Goal: Find specific page/section: Find specific page/section

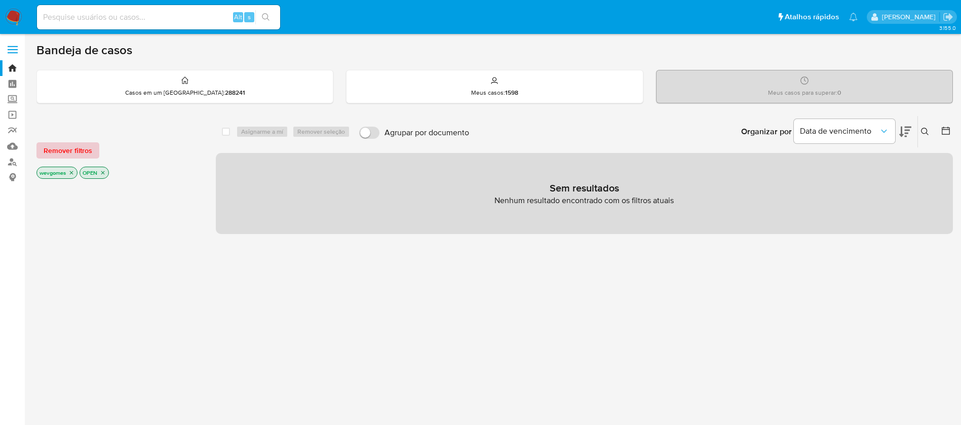
click at [64, 150] on span "Remover filtros" at bounding box center [68, 150] width 49 height 14
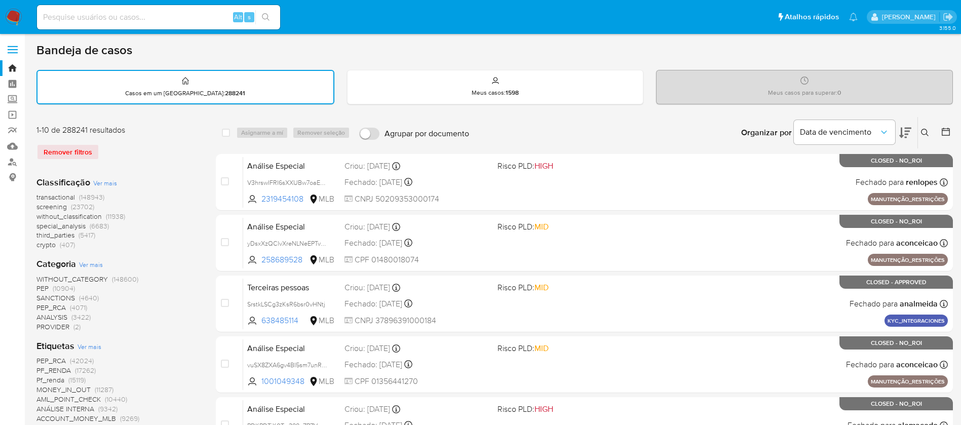
click at [94, 348] on span "Ver mais" at bounding box center [90, 346] width 24 height 9
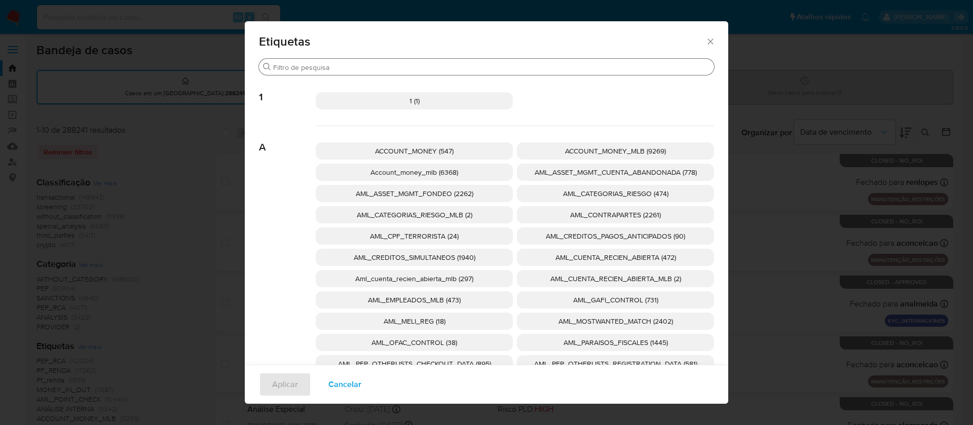
click at [380, 66] on input "Procurar" at bounding box center [491, 67] width 437 height 9
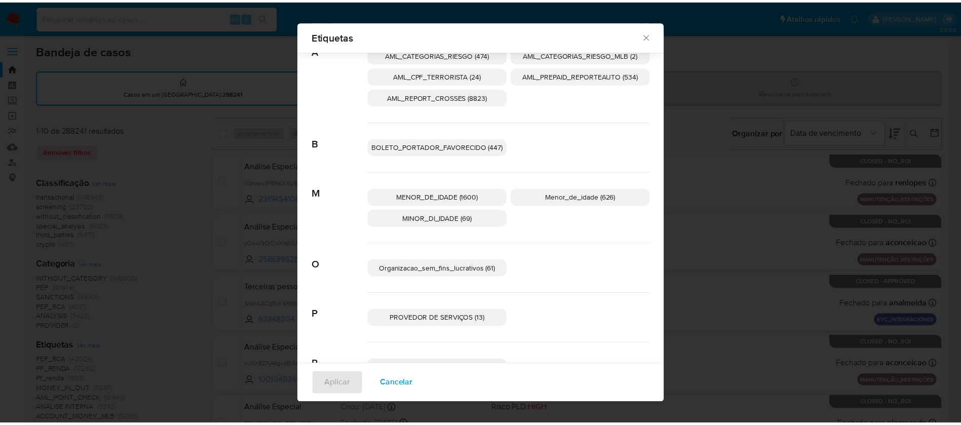
scroll to position [75, 0]
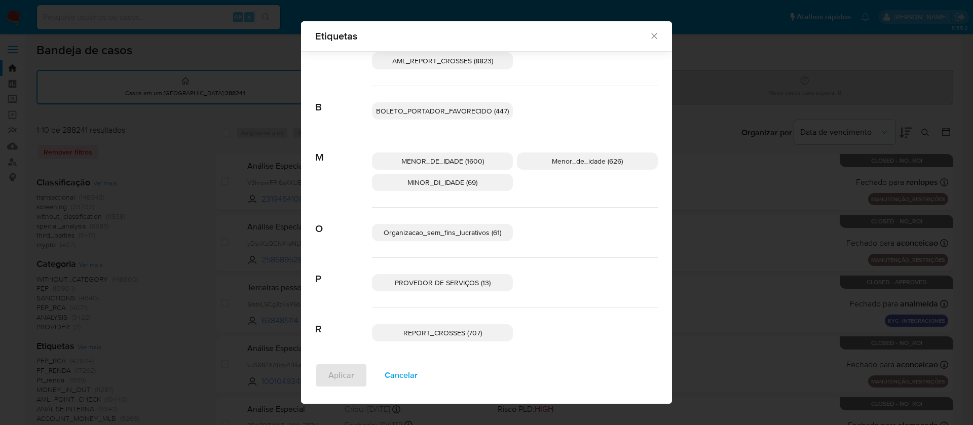
type input "or"
click at [437, 236] on span "Organizacao_sem_fins_lucrativos (61)" at bounding box center [442, 232] width 118 height 10
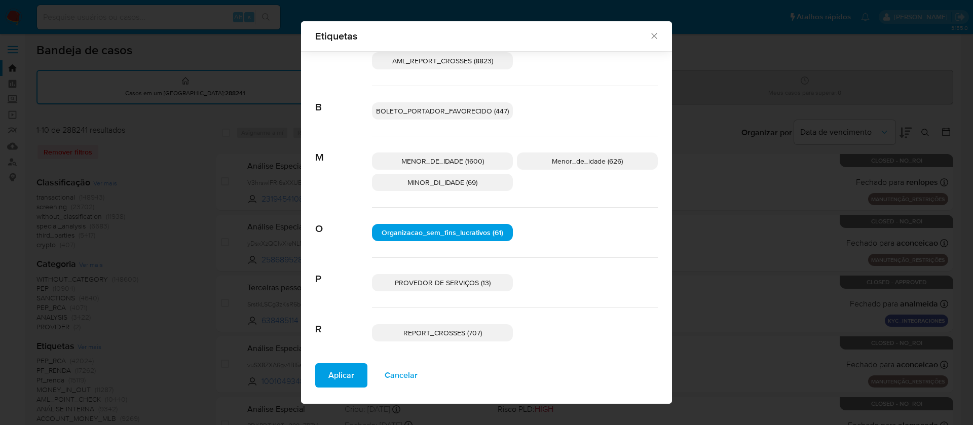
click at [336, 377] on span "Aplicar" at bounding box center [341, 375] width 26 height 22
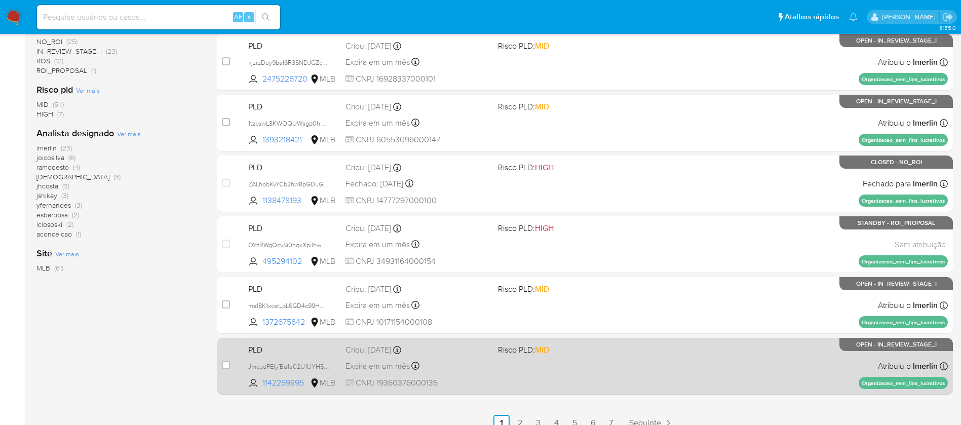
scroll to position [376, 0]
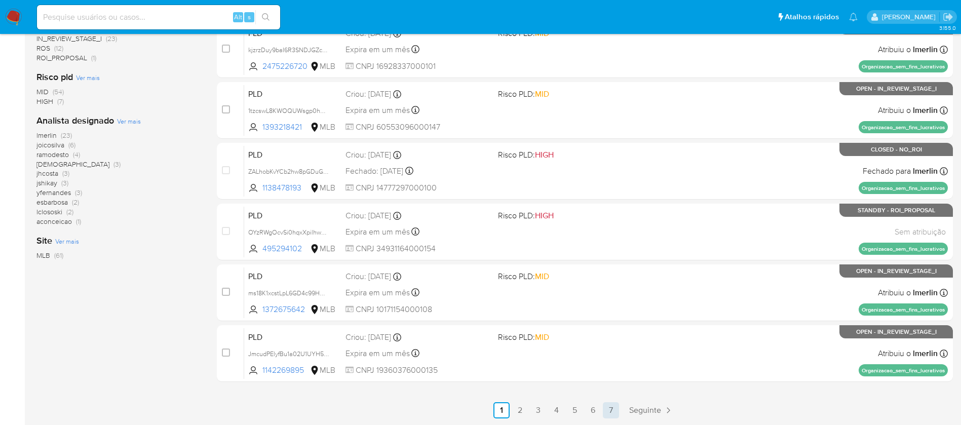
click at [610, 410] on link "7" at bounding box center [611, 410] width 16 height 16
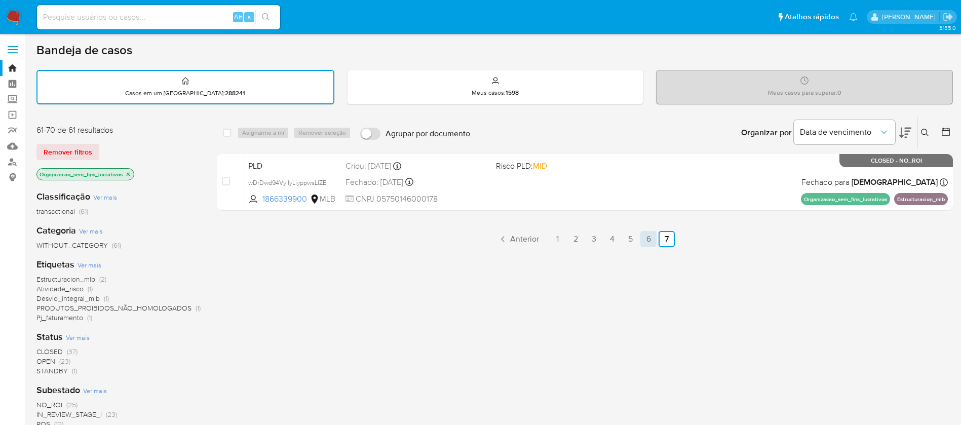
click at [645, 242] on link "6" at bounding box center [648, 239] width 16 height 16
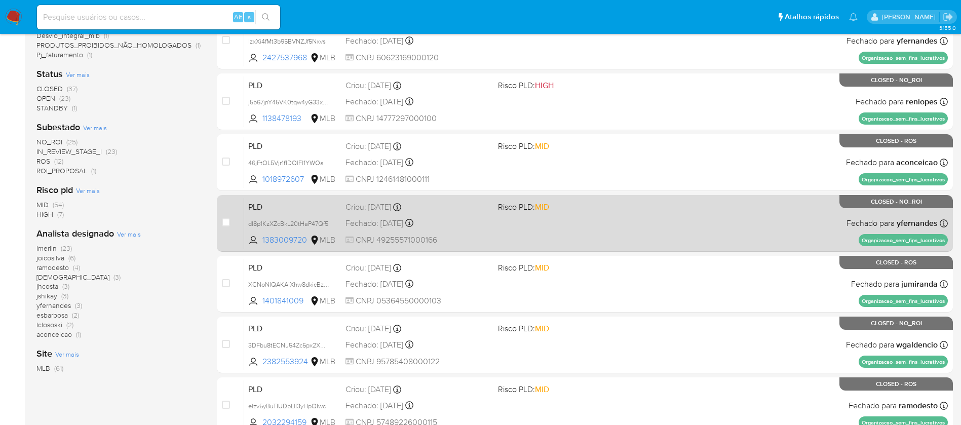
scroll to position [376, 0]
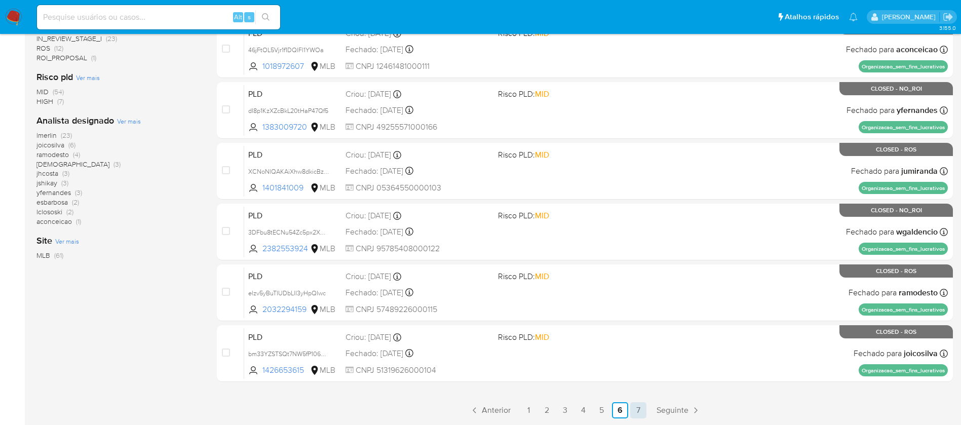
click at [635, 410] on link "7" at bounding box center [638, 410] width 16 height 16
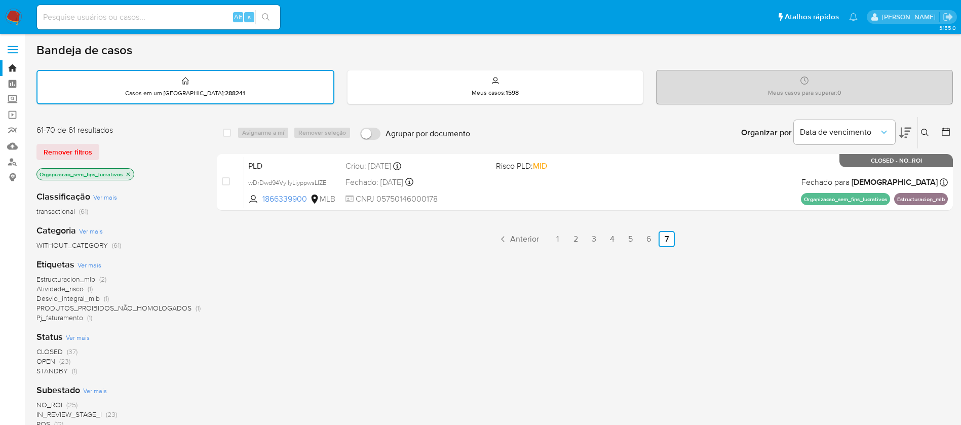
click at [94, 265] on span "Ver mais" at bounding box center [90, 264] width 24 height 9
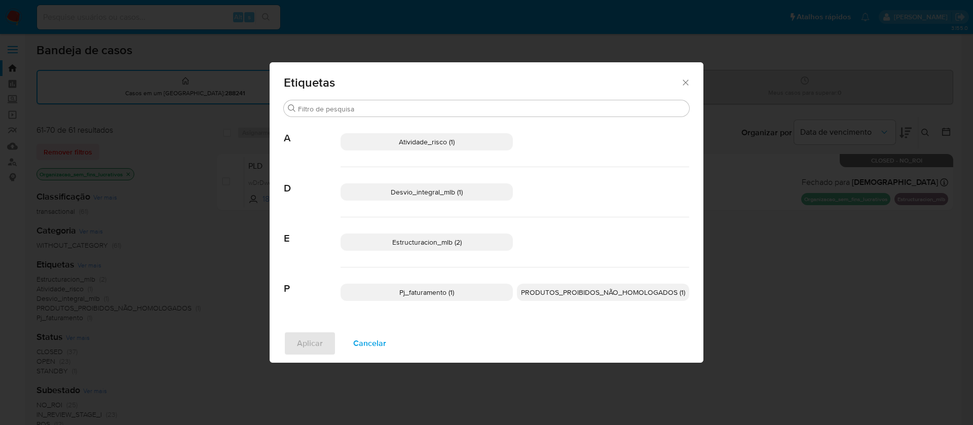
click at [787, 264] on div "Etiquetas Procurar A Atividade_risco (1) D Desvio_integral_mlb (1) E Estructura…" at bounding box center [486, 212] width 973 height 425
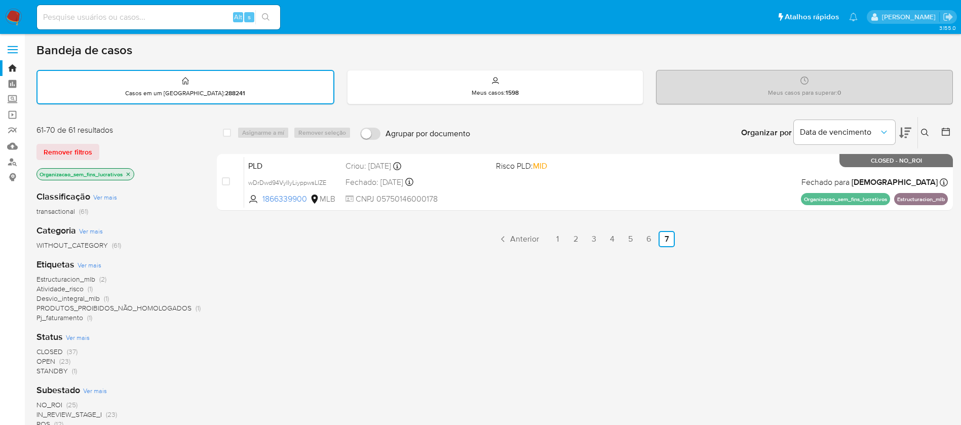
click at [16, 21] on img at bounding box center [13, 17] width 17 height 17
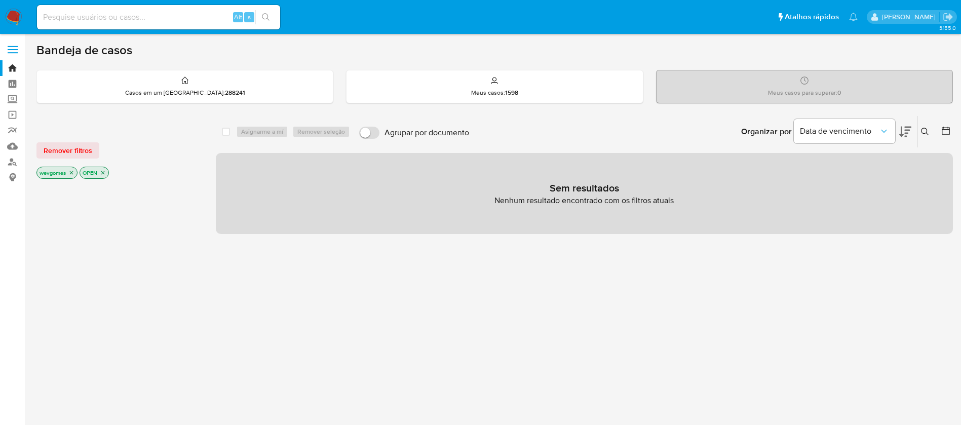
click at [106, 173] on icon "close-filter" at bounding box center [103, 173] width 6 height 6
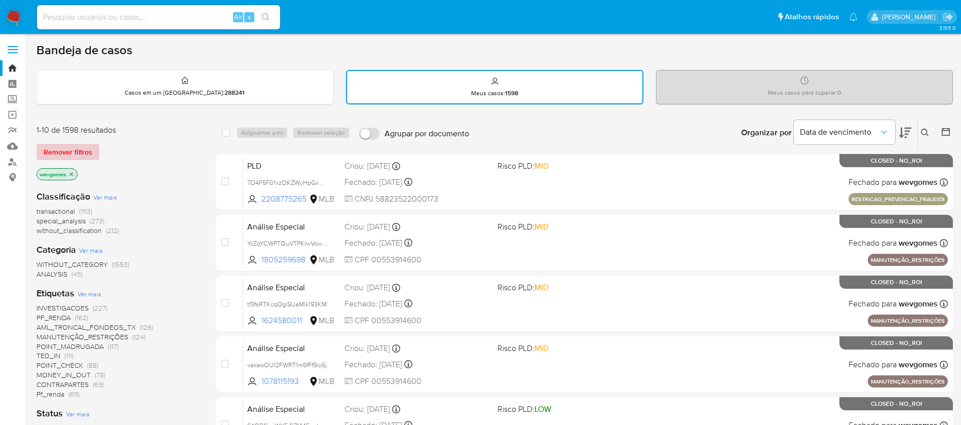
click at [74, 153] on span "Remover filtros" at bounding box center [68, 152] width 49 height 14
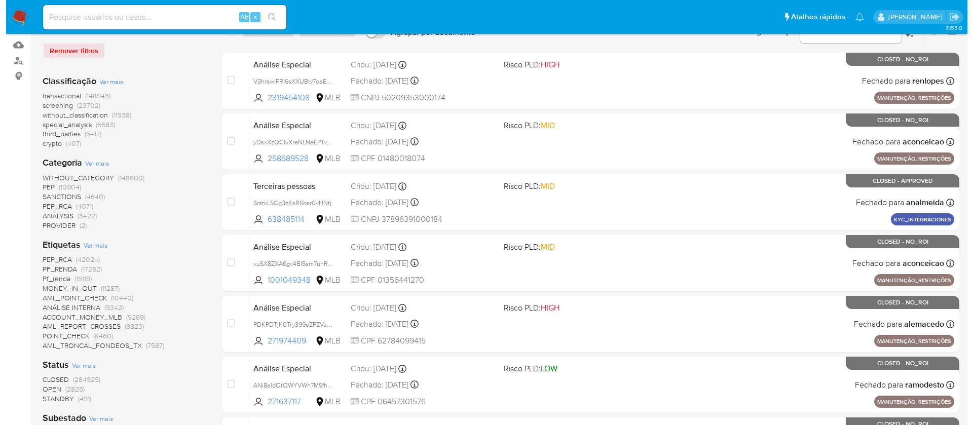
scroll to position [203, 0]
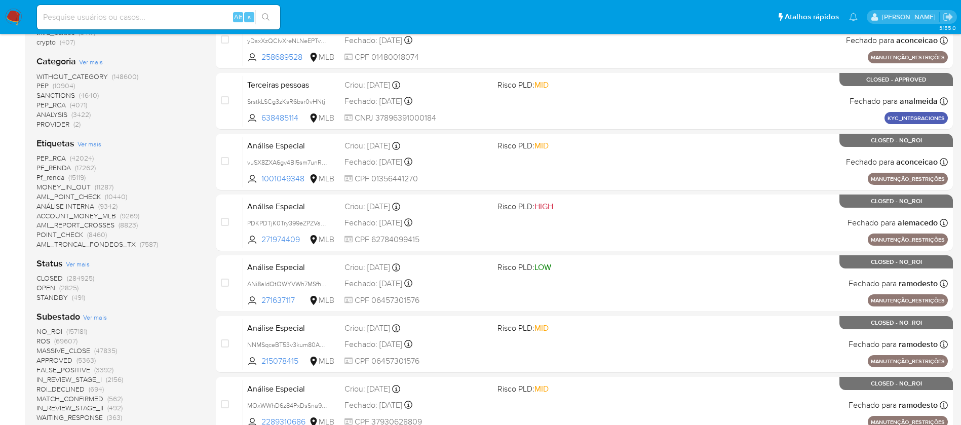
click at [87, 144] on span "Ver mais" at bounding box center [90, 143] width 24 height 9
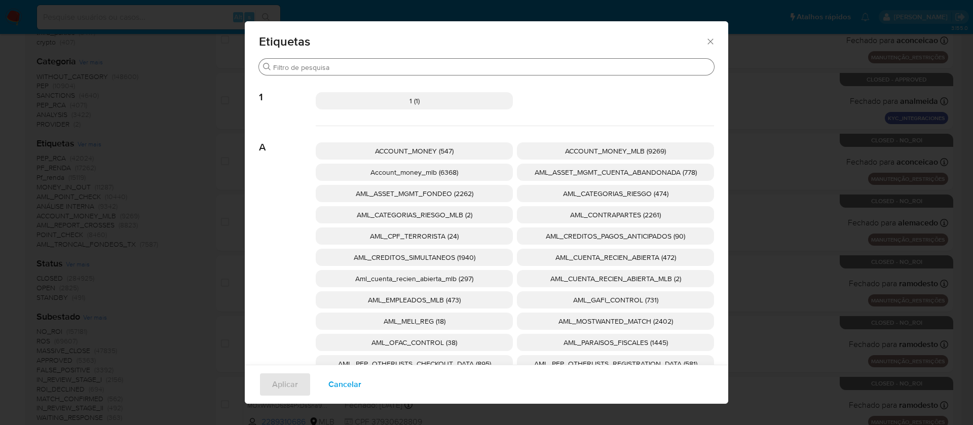
click at [389, 68] on input "Procurar" at bounding box center [491, 67] width 437 height 9
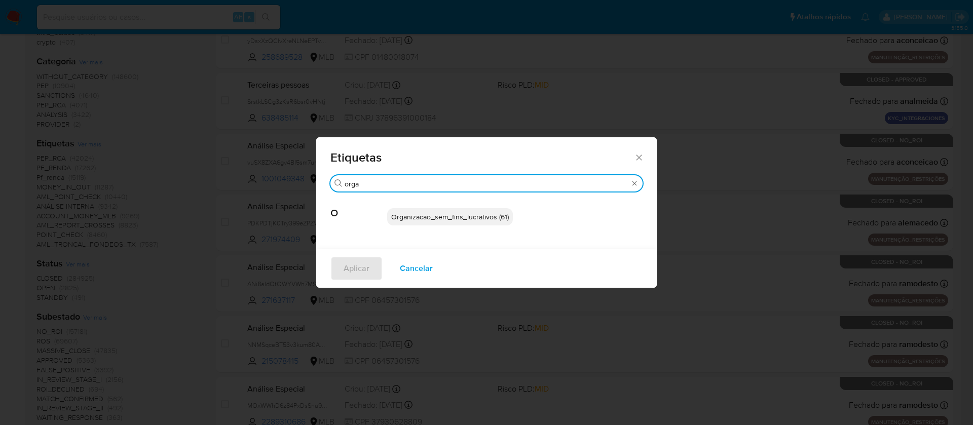
type input "orga"
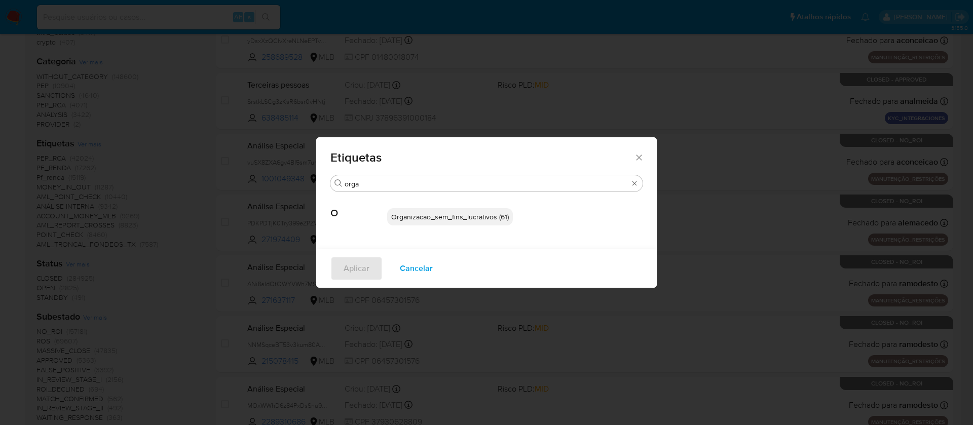
click at [441, 219] on span "Organizacao_sem_fins_lucrativos (61)" at bounding box center [450, 217] width 118 height 10
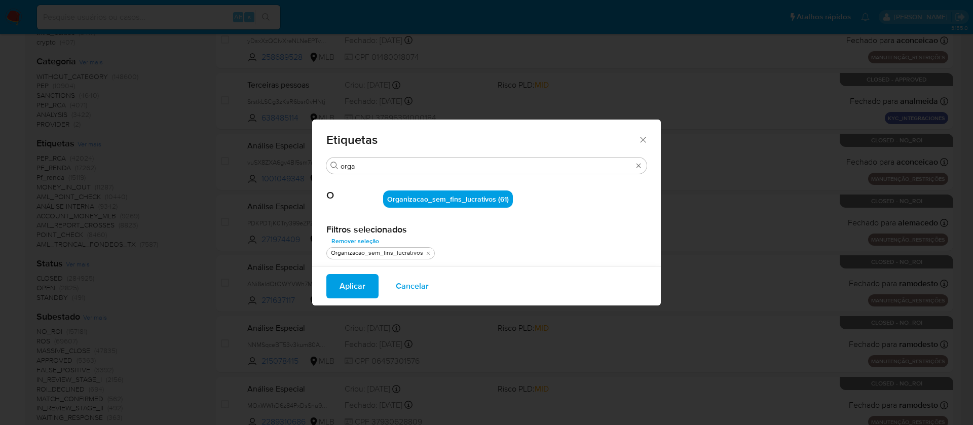
click at [342, 291] on span "Aplicar" at bounding box center [352, 286] width 26 height 22
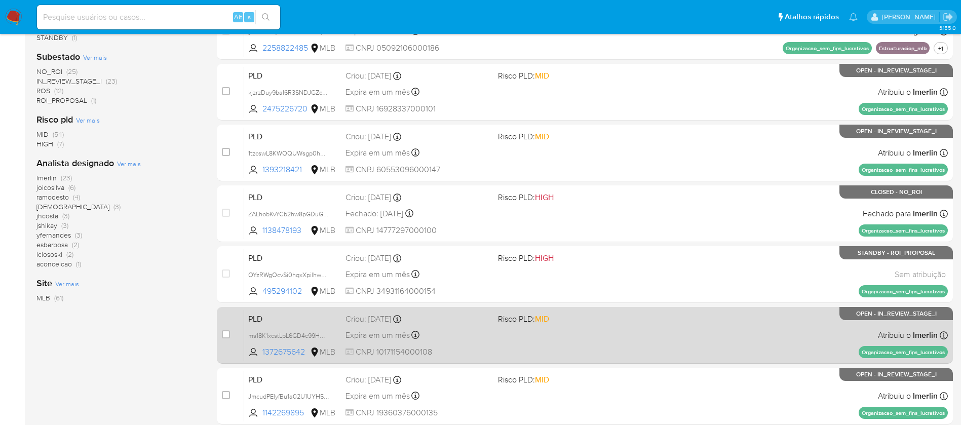
scroll to position [376, 0]
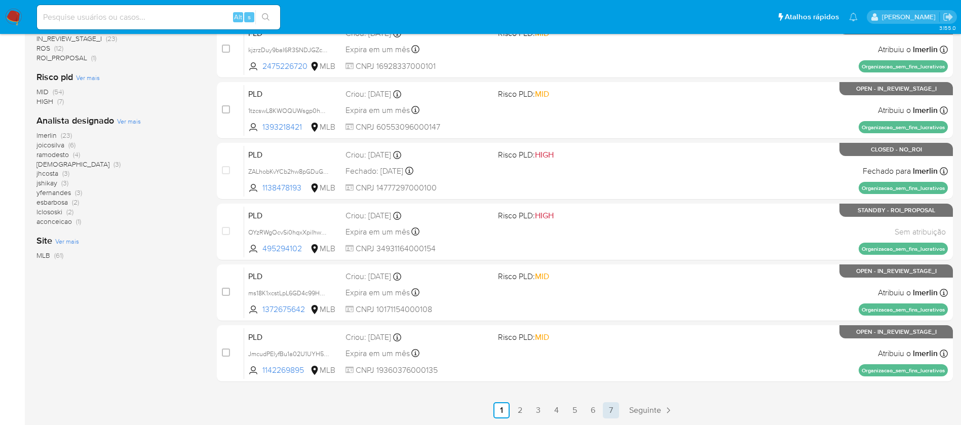
click at [614, 410] on link "7" at bounding box center [611, 410] width 16 height 16
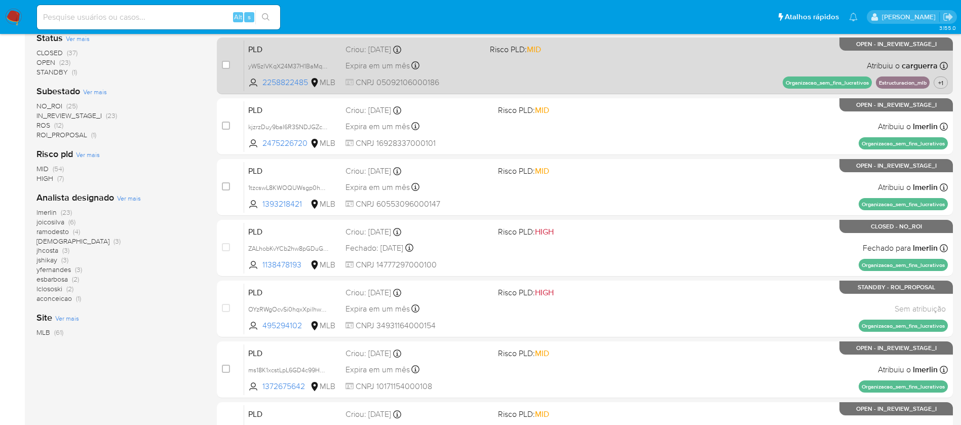
scroll to position [376, 0]
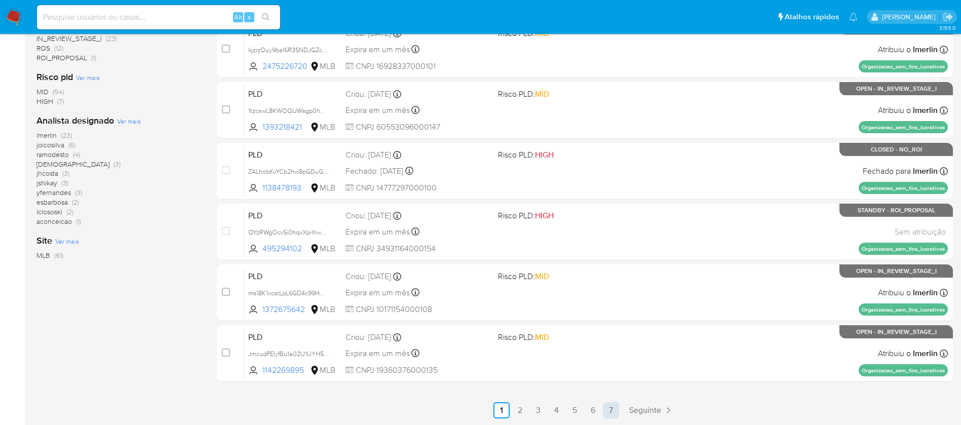
click at [609, 411] on link "7" at bounding box center [611, 410] width 16 height 16
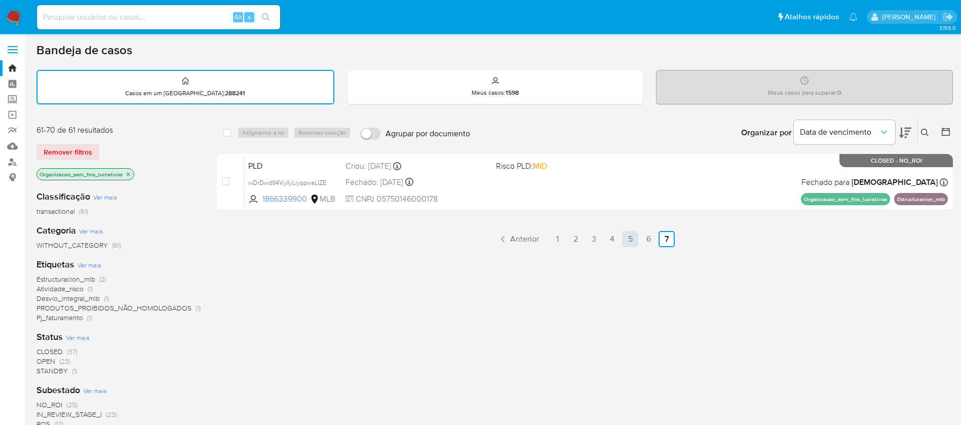
click at [633, 240] on link "5" at bounding box center [630, 239] width 16 height 16
